Goal: Contribute content: Add original content to the website for others to see

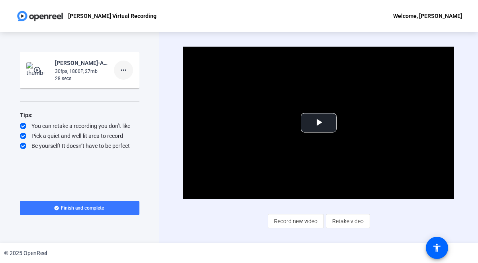
click at [123, 69] on mat-icon "more_horiz" at bounding box center [124, 70] width 10 height 10
click at [129, 85] on span "Delete clip" at bounding box center [136, 87] width 32 height 10
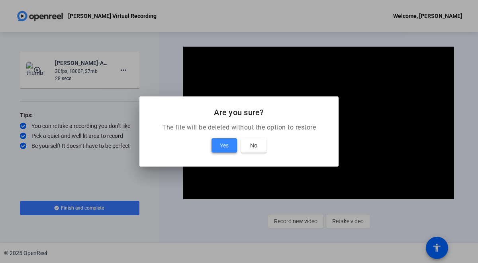
click at [221, 142] on span "Yes" at bounding box center [224, 146] width 9 height 10
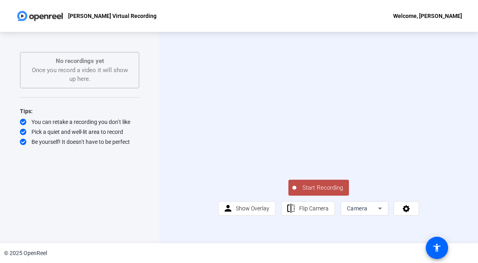
click at [324, 192] on span "Start Recording" at bounding box center [322, 187] width 53 height 9
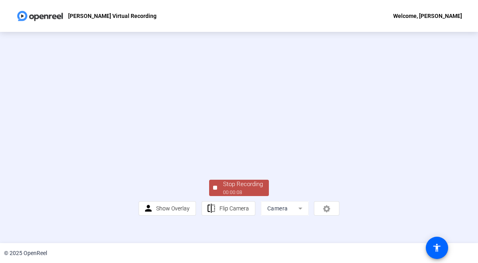
scroll to position [39, 0]
click at [242, 189] on div "Stop Recording" at bounding box center [243, 184] width 40 height 9
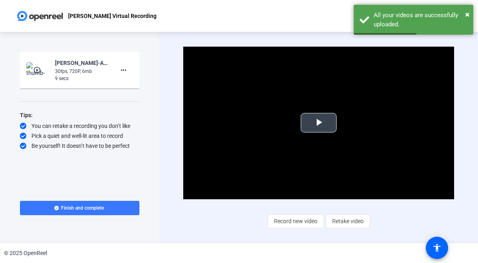
click at [319, 123] on span "Video Player" at bounding box center [319, 123] width 0 height 0
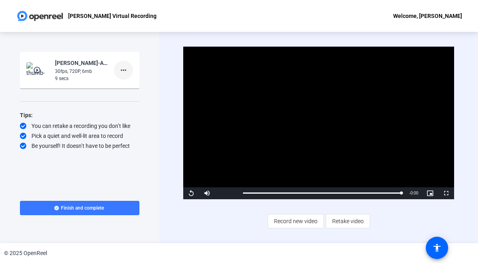
click at [123, 69] on mat-icon "more_horiz" at bounding box center [124, 70] width 10 height 10
click at [128, 86] on span "Delete clip" at bounding box center [136, 87] width 32 height 10
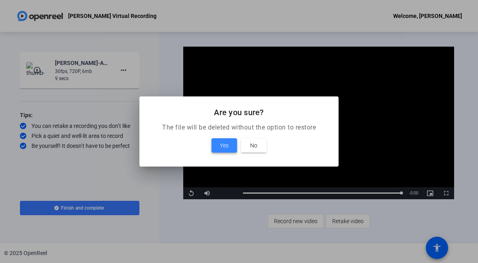
click at [221, 147] on span "Yes" at bounding box center [224, 146] width 9 height 10
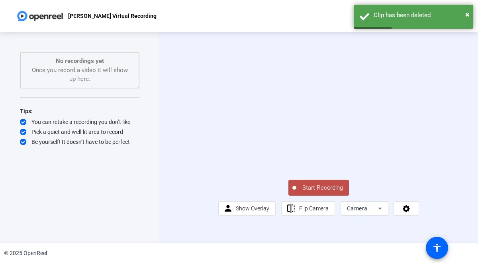
click at [375, 213] on icon at bounding box center [380, 209] width 10 height 10
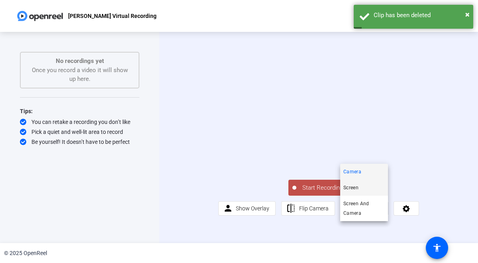
click at [367, 188] on mat-option "Screen" at bounding box center [364, 188] width 48 height 16
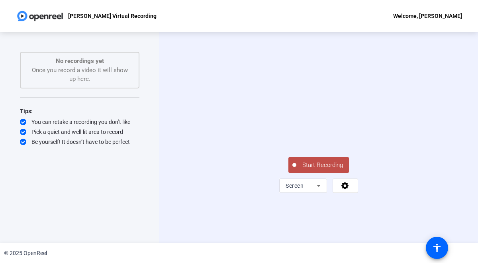
click at [318, 170] on span "Start Recording" at bounding box center [322, 165] width 53 height 9
